Goal: Information Seeking & Learning: Learn about a topic

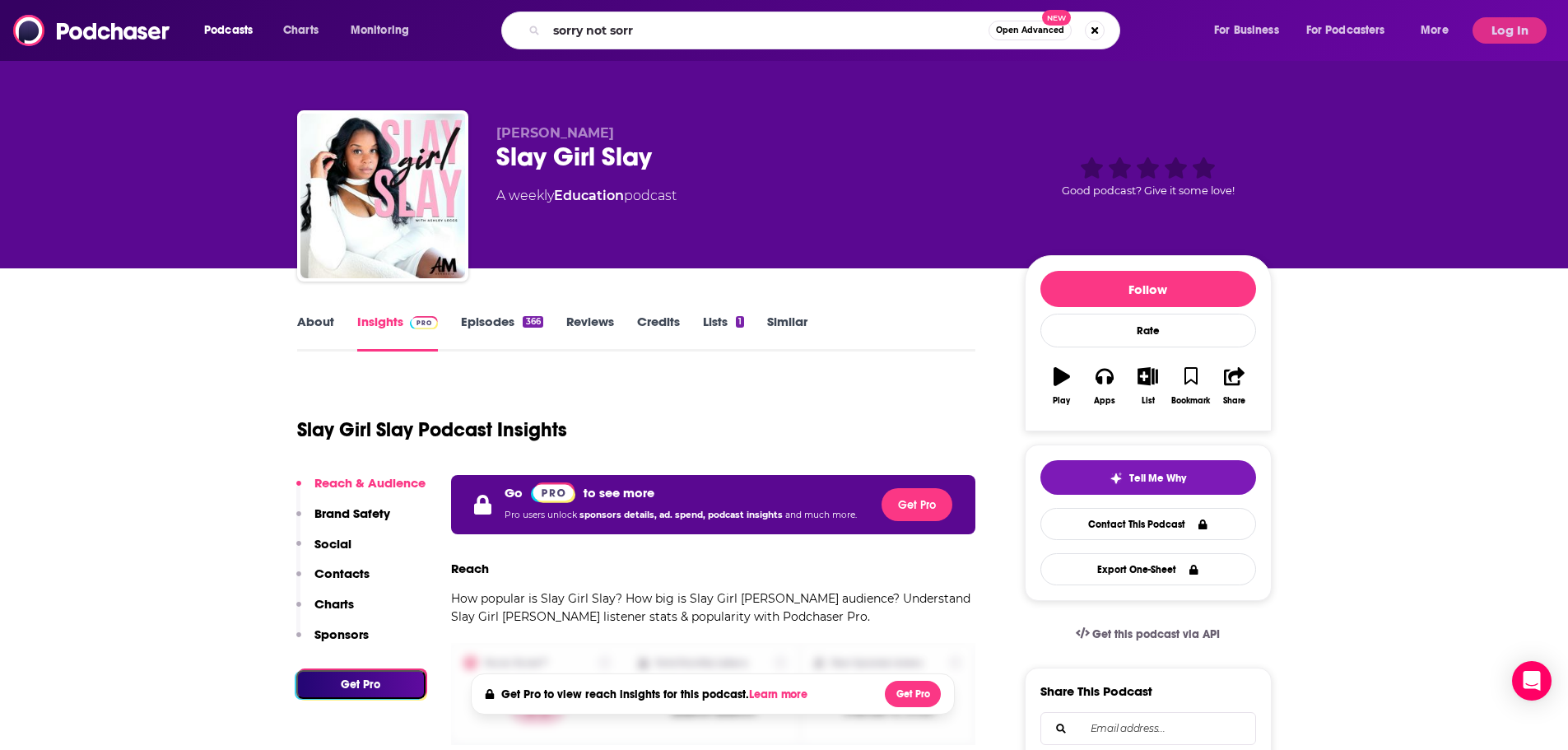
type input "sorry not sorry"
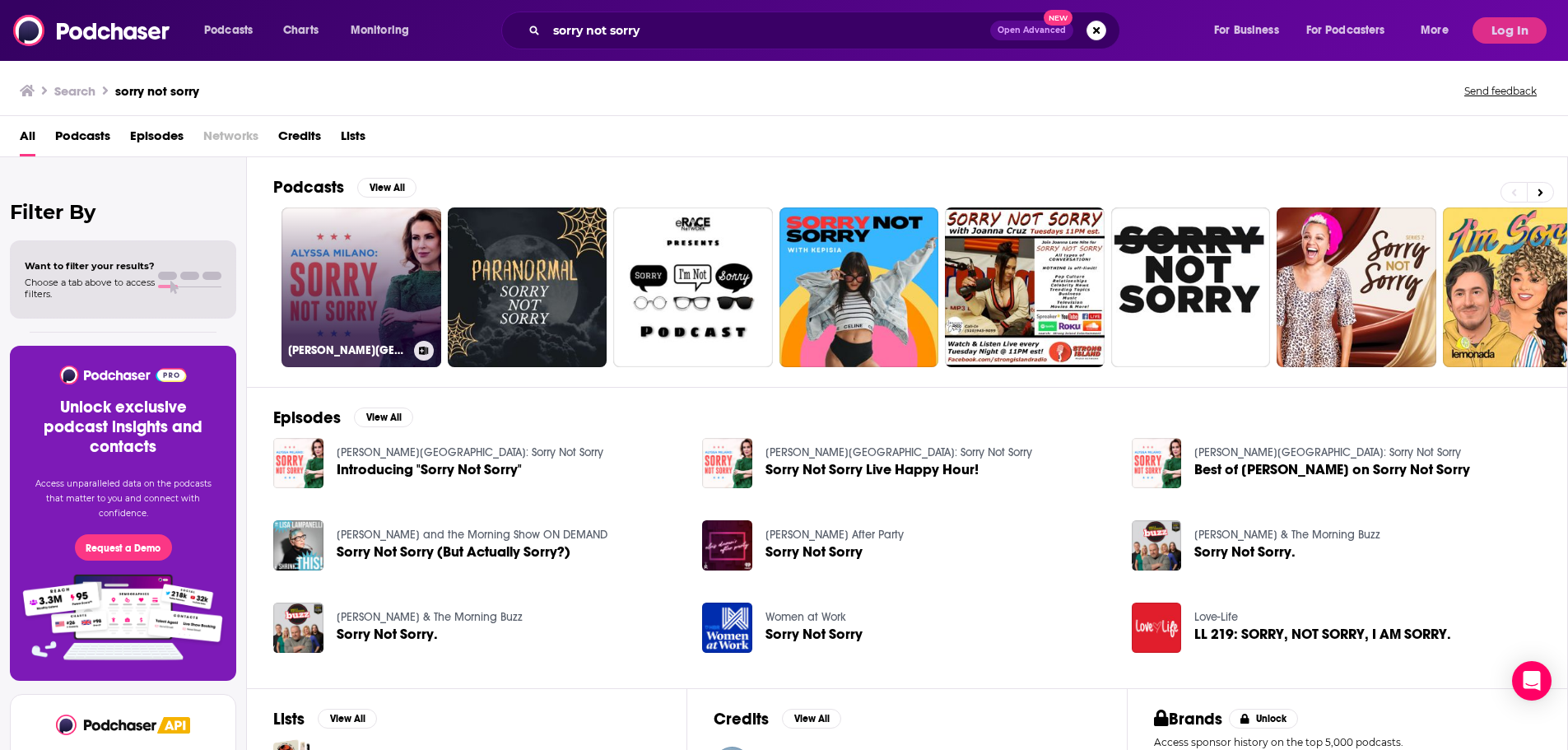
click at [303, 231] on link "[PERSON_NAME][GEOGRAPHIC_DATA]: Sorry Not Sorry" at bounding box center [361, 287] width 160 height 160
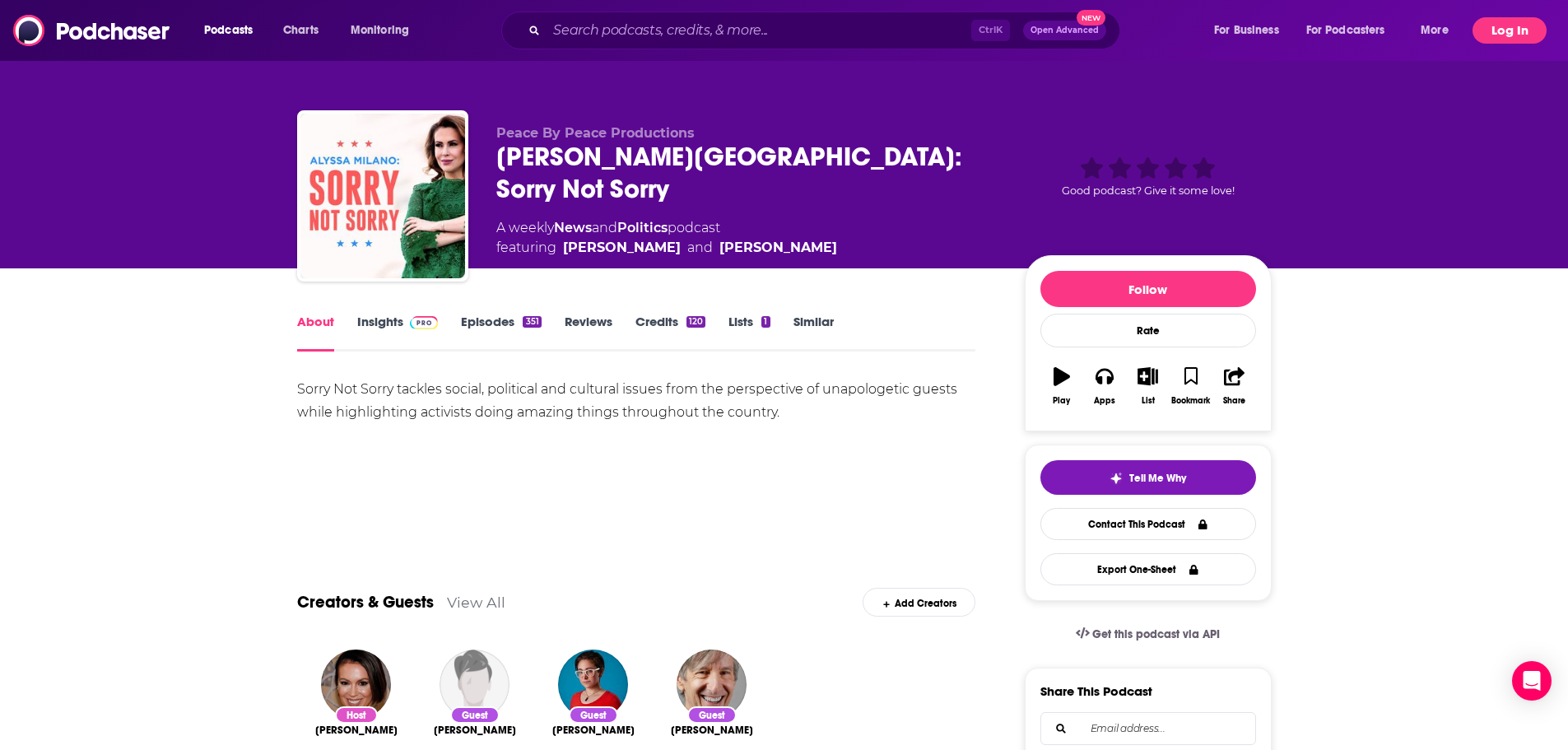
click at [1498, 30] on button "Log In" at bounding box center [1509, 30] width 74 height 26
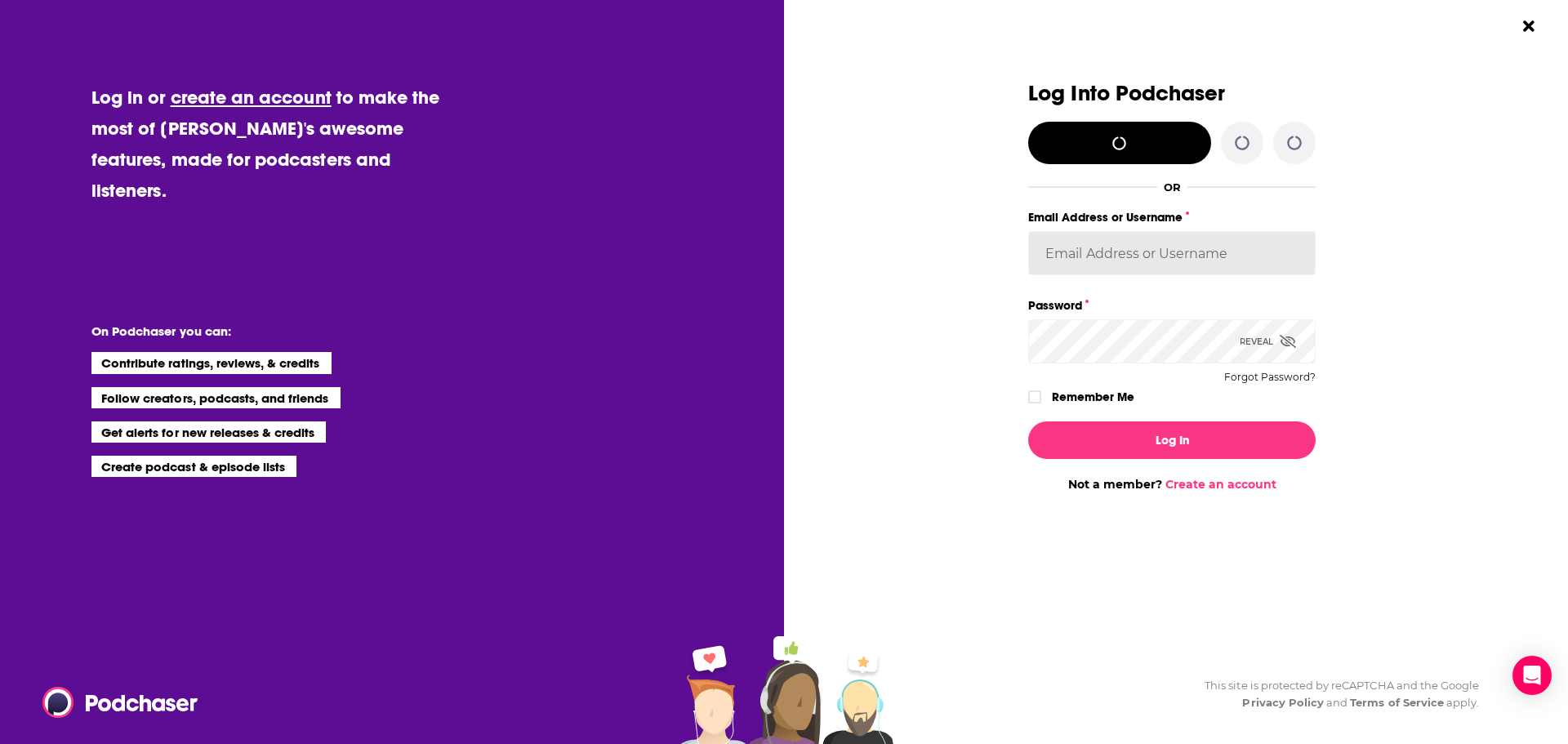
type input "agoldsmithwissman"
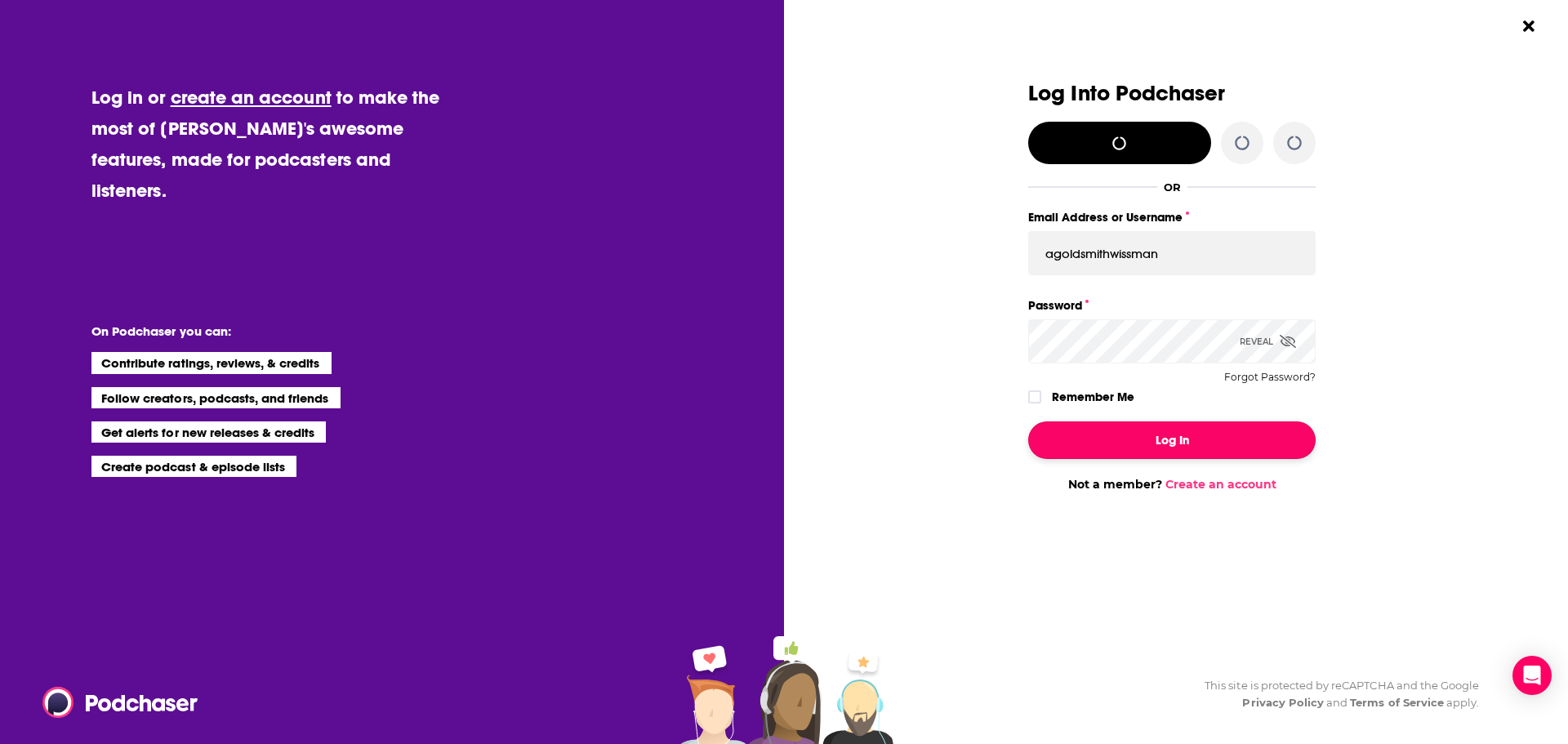
click at [1128, 435] on button "Log In" at bounding box center [1172, 440] width 288 height 38
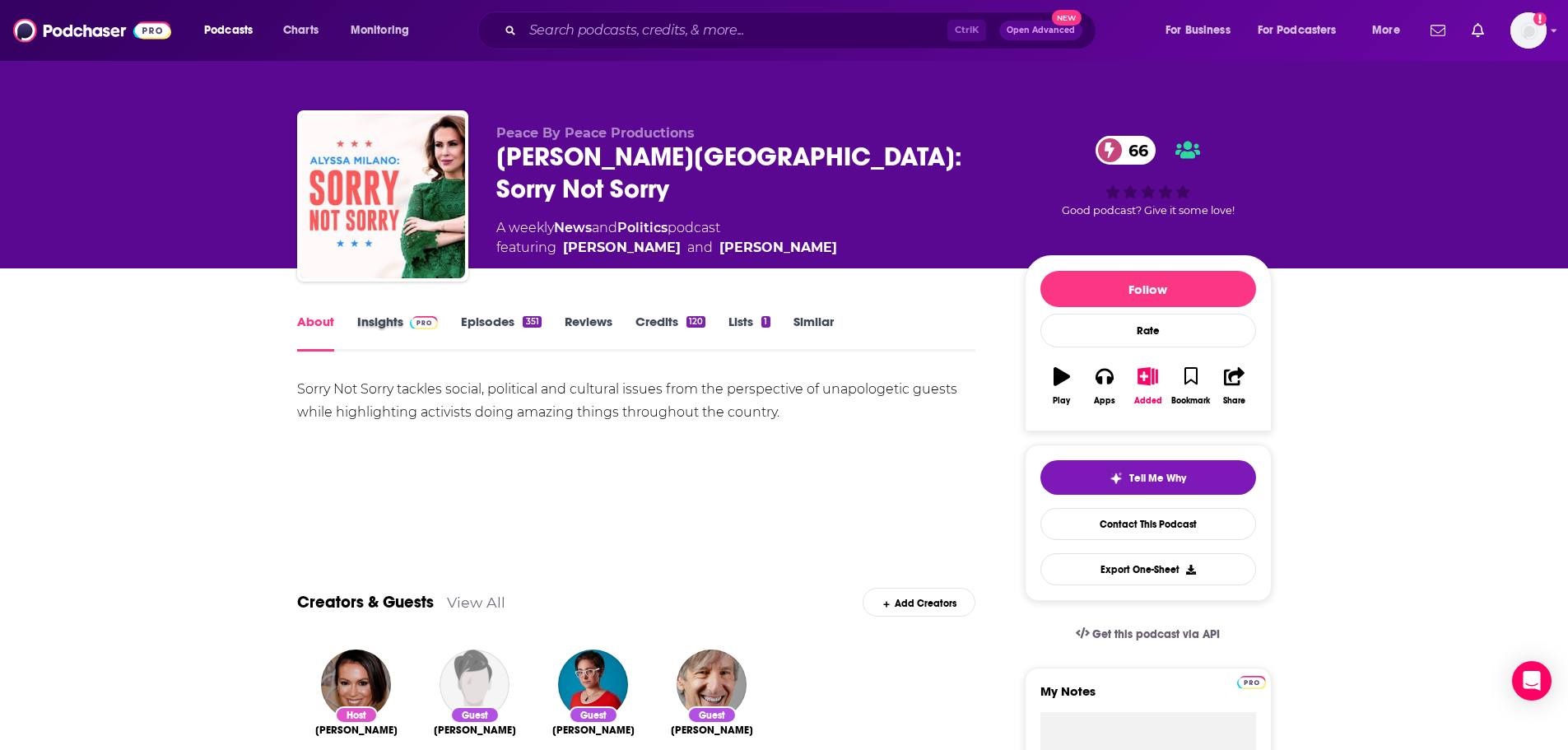
click at [440, 318] on div "Insights" at bounding box center [409, 333] width 105 height 38
click at [414, 320] on img at bounding box center [424, 322] width 29 height 13
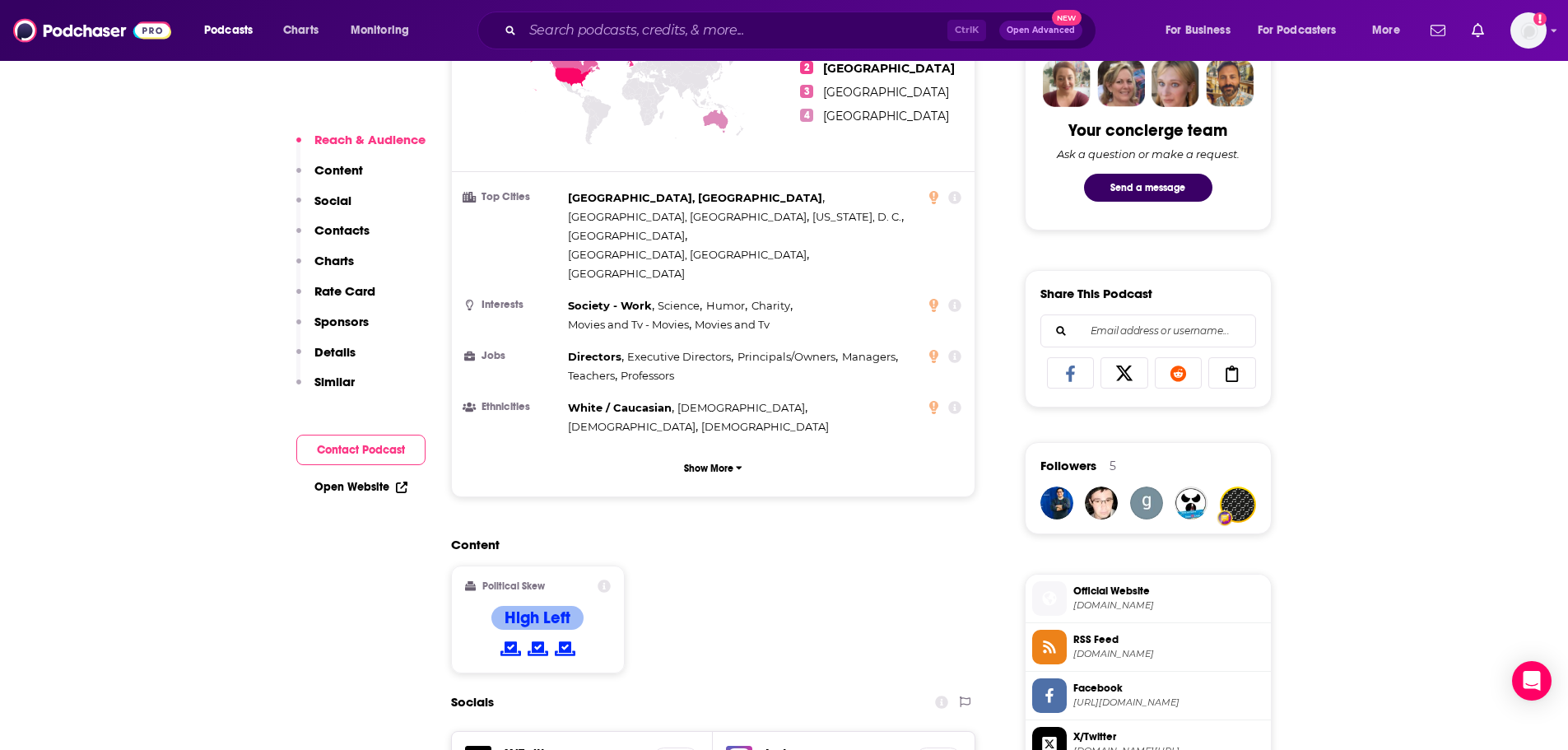
scroll to position [1070, 0]
